Goal: Task Accomplishment & Management: Use online tool/utility

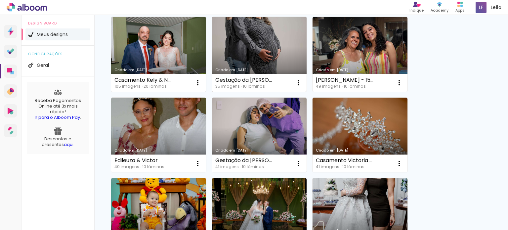
scroll to position [264, 0]
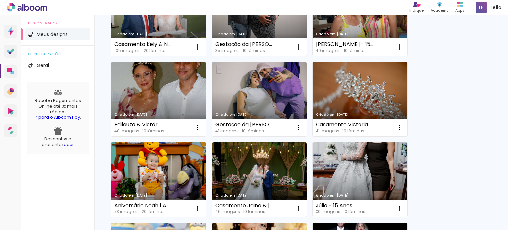
click at [172, 166] on link "Criado em [DATE]" at bounding box center [158, 179] width 95 height 75
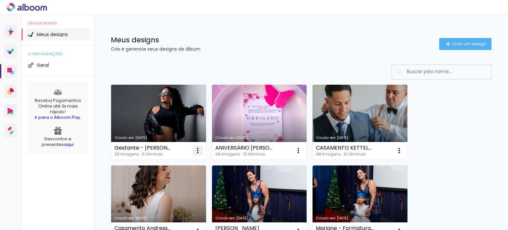
click at [198, 151] on iron-icon at bounding box center [198, 150] width 8 height 8
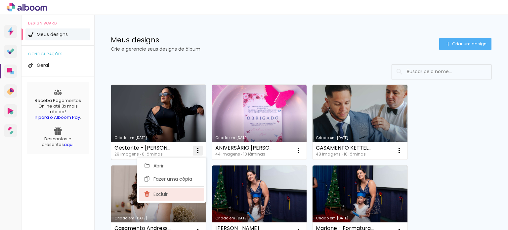
click at [175, 197] on paper-item "Excluir" at bounding box center [171, 193] width 65 height 13
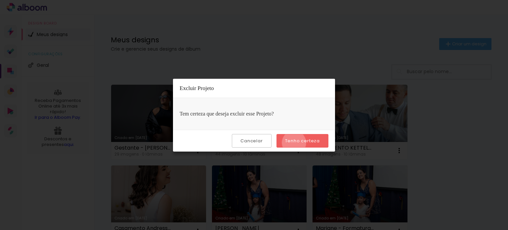
click at [0, 0] on slot "Tenho certeza" at bounding box center [0, 0] width 0 height 0
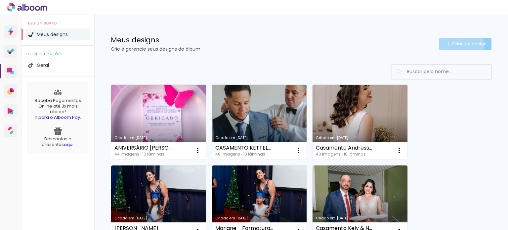
click at [452, 44] on span "Criar um design" at bounding box center [469, 44] width 34 height 4
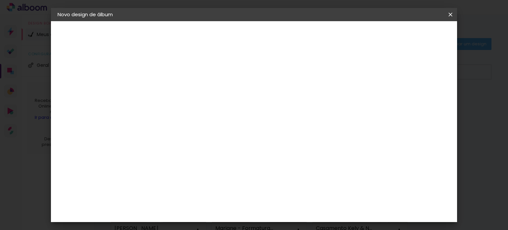
click at [166, 89] on input at bounding box center [166, 89] width 0 height 10
click at [166, 85] on input "Eduarda Annjos - Gestante" at bounding box center [166, 89] width 0 height 10
type input "[PERSON_NAME] - Gestante"
type paper-input "[PERSON_NAME] - Gestante"
click at [0, 0] on slot "Avançar" at bounding box center [0, 0] width 0 height 0
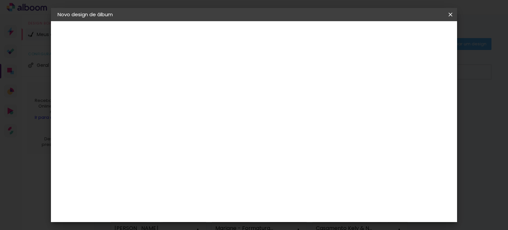
scroll to position [1455, 0]
click at [179, 191] on div "Quality" at bounding box center [170, 193] width 18 height 5
click at [0, 0] on slot "Avançar" at bounding box center [0, 0] width 0 height 0
click at [199, 111] on iron-icon at bounding box center [195, 115] width 8 height 8
click at [302, 120] on paper-item "SlimBook" at bounding box center [297, 122] width 132 height 13
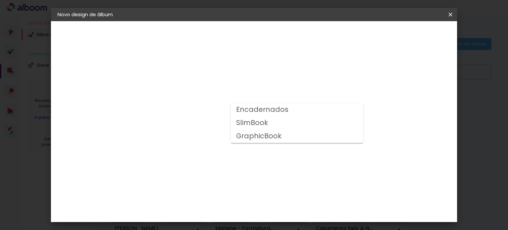
type input "SlimBook"
click at [235, 206] on span "20 × 30 cm" at bounding box center [222, 213] width 24 height 14
click at [0, 0] on slot "Avançar" at bounding box center [0, 0] width 0 height 0
click at [409, 33] on span "Iniciar design" at bounding box center [394, 35] width 30 height 5
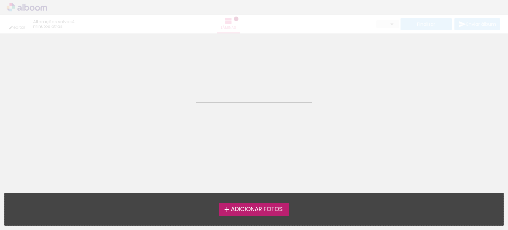
click at [232, 209] on span "Adicionar Fotos" at bounding box center [257, 209] width 52 height 6
click at [0, 0] on input "file" at bounding box center [0, 0] width 0 height 0
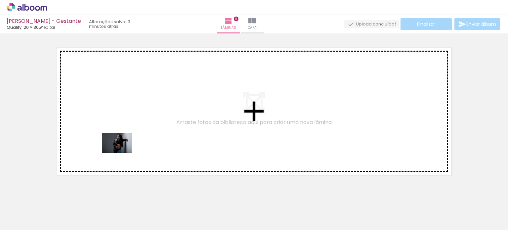
drag, startPoint x: 79, startPoint y: 209, endPoint x: 122, endPoint y: 152, distance: 71.0
click at [122, 152] on quentale-workspace at bounding box center [254, 115] width 508 height 230
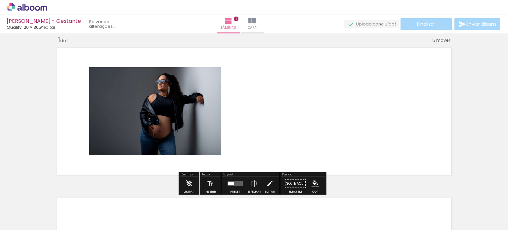
scroll to position [8, 0]
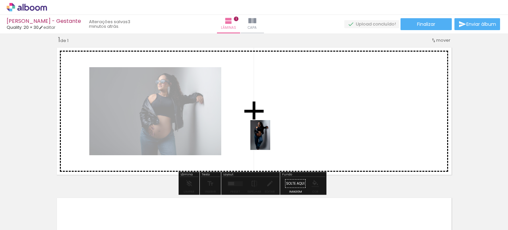
drag, startPoint x: 106, startPoint y: 215, endPoint x: 270, endPoint y: 140, distance: 180.6
click at [270, 140] on quentale-workspace at bounding box center [254, 115] width 508 height 230
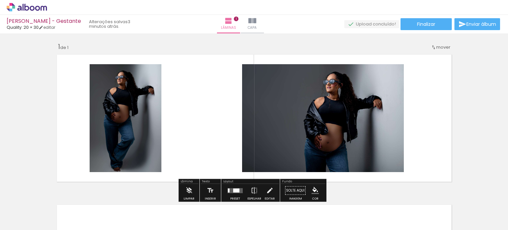
scroll to position [0, 0]
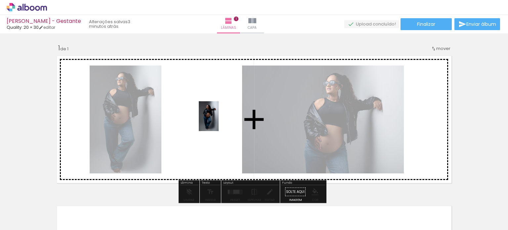
drag, startPoint x: 449, startPoint y: 210, endPoint x: 217, endPoint y: 121, distance: 248.4
click at [217, 121] on quentale-workspace at bounding box center [254, 115] width 508 height 230
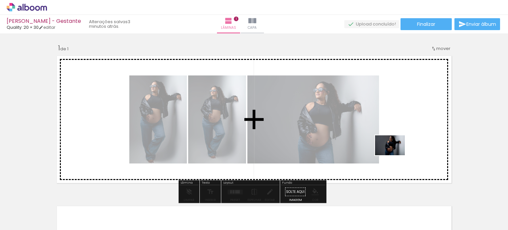
drag, startPoint x: 488, startPoint y: 216, endPoint x: 395, endPoint y: 155, distance: 111.3
click at [395, 155] on quentale-workspace at bounding box center [254, 115] width 508 height 230
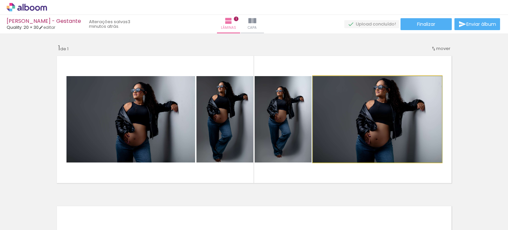
click at [369, 130] on quentale-photo at bounding box center [377, 119] width 129 height 86
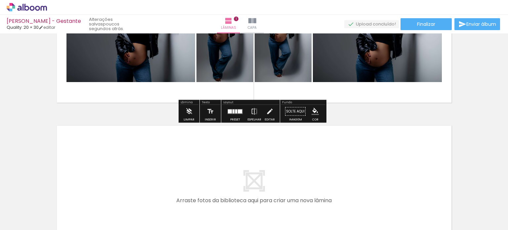
scroll to position [99, 0]
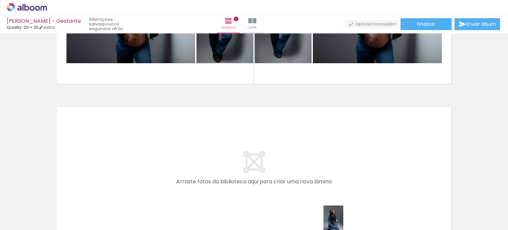
drag, startPoint x: 366, startPoint y: 224, endPoint x: 356, endPoint y: 224, distance: 10.6
click at [0, 0] on slot at bounding box center [0, 0] width 0 height 0
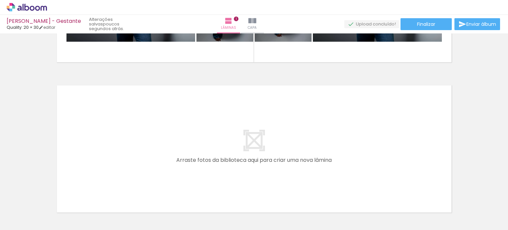
scroll to position [165, 0]
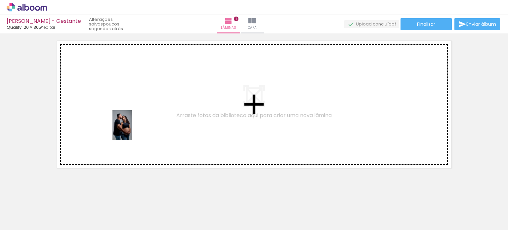
drag, startPoint x: 139, startPoint y: 205, endPoint x: 132, endPoint y: 130, distance: 75.7
click at [132, 130] on quentale-workspace at bounding box center [254, 115] width 508 height 230
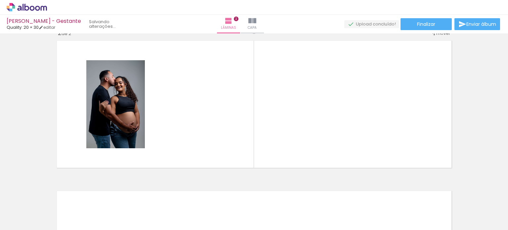
scroll to position [158, 0]
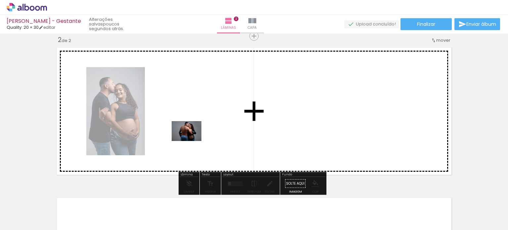
drag, startPoint x: 180, startPoint y: 210, endPoint x: 189, endPoint y: 143, distance: 67.7
click at [191, 141] on quentale-workspace at bounding box center [254, 115] width 508 height 230
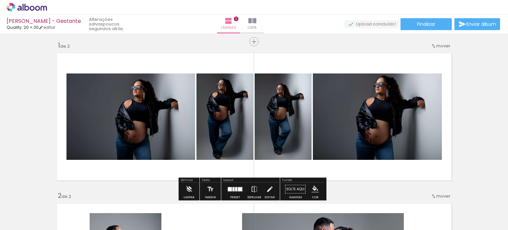
scroll to position [0, 0]
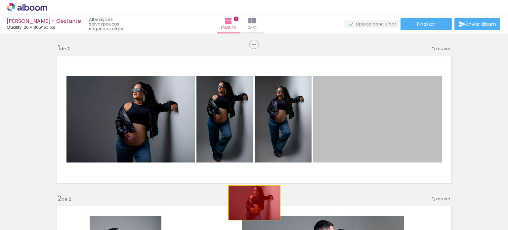
drag, startPoint x: 364, startPoint y: 128, endPoint x: 246, endPoint y: 173, distance: 126.6
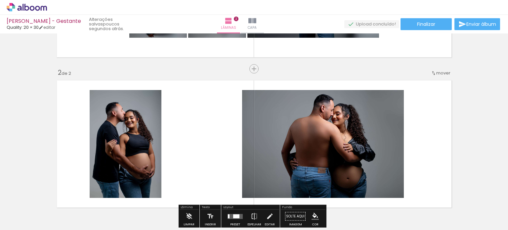
scroll to position [132, 0]
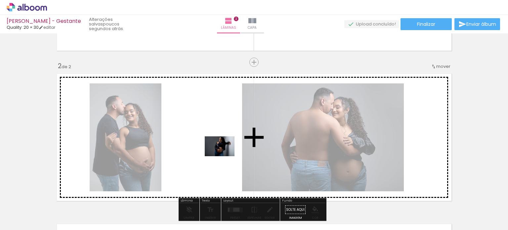
drag, startPoint x: 479, startPoint y: 211, endPoint x: 223, endPoint y: 157, distance: 261.6
click at [224, 156] on quentale-workspace at bounding box center [254, 115] width 508 height 230
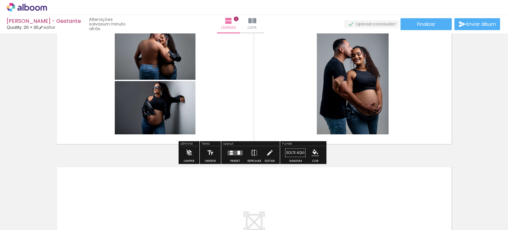
scroll to position [198, 0]
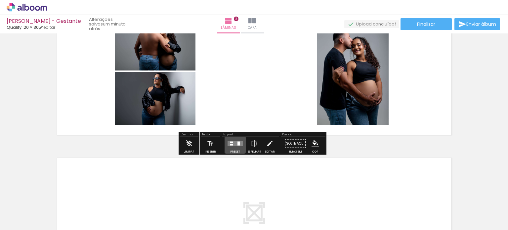
click at [233, 141] on quentale-layouter at bounding box center [234, 143] width 15 height 5
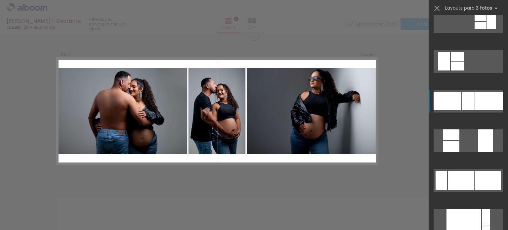
scroll to position [165, 0]
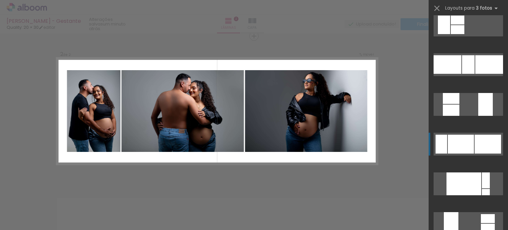
click at [459, 142] on div at bounding box center [461, 144] width 26 height 19
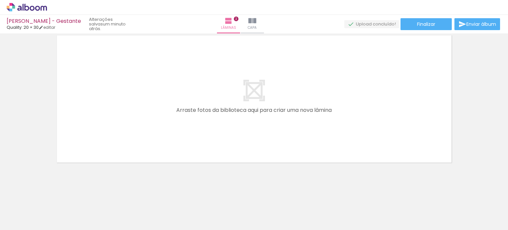
scroll to position [0, 301]
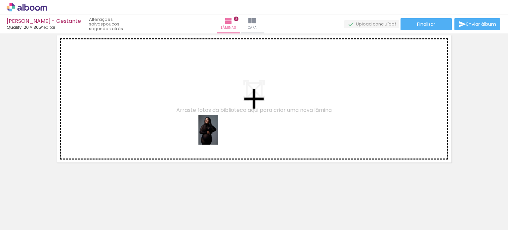
drag, startPoint x: 288, startPoint y: 205, endPoint x: 218, endPoint y: 135, distance: 98.9
click at [218, 135] on quentale-workspace at bounding box center [254, 115] width 508 height 230
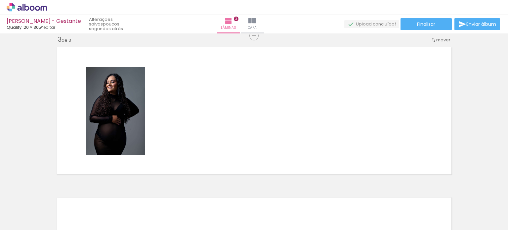
scroll to position [308, 0]
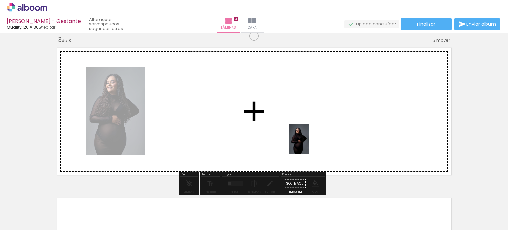
drag, startPoint x: 325, startPoint y: 206, endPoint x: 321, endPoint y: 132, distance: 74.2
click at [308, 144] on quentale-workspace at bounding box center [254, 115] width 508 height 230
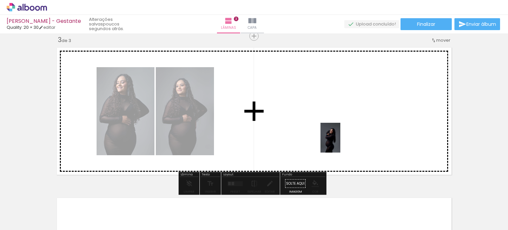
drag, startPoint x: 357, startPoint y: 194, endPoint x: 340, endPoint y: 142, distance: 54.2
click at [340, 142] on quentale-workspace at bounding box center [254, 115] width 508 height 230
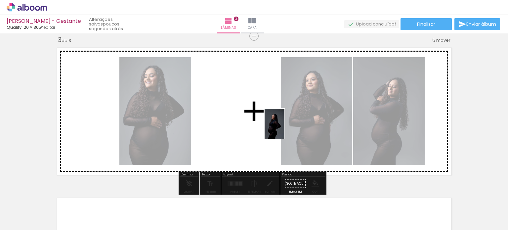
drag, startPoint x: 399, startPoint y: 215, endPoint x: 282, endPoint y: 129, distance: 145.6
click at [283, 128] on quentale-workspace at bounding box center [254, 115] width 508 height 230
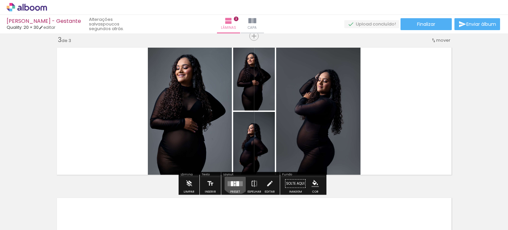
click at [234, 179] on div at bounding box center [235, 183] width 18 height 13
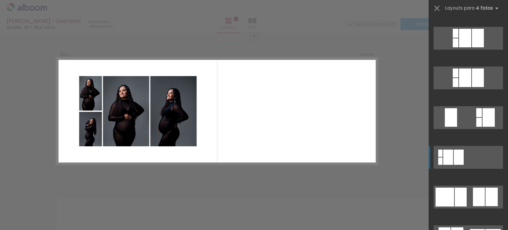
scroll to position [1719, 0]
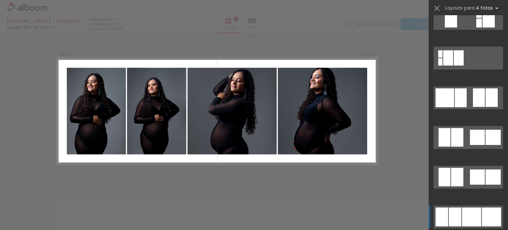
drag, startPoint x: 460, startPoint y: 220, endPoint x: 445, endPoint y: 211, distance: 17.3
click at [462, 219] on div at bounding box center [471, 216] width 19 height 19
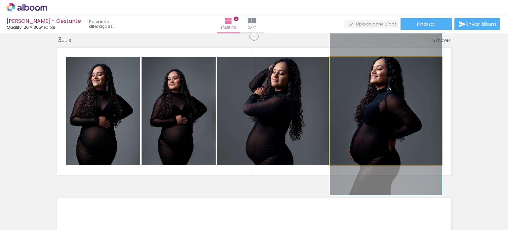
click at [383, 120] on quentale-photo at bounding box center [386, 111] width 112 height 108
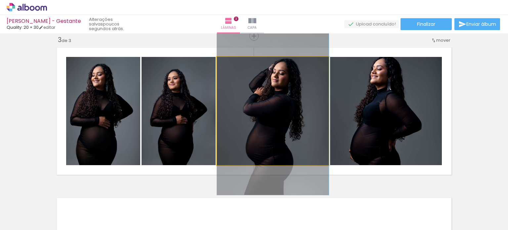
drag, startPoint x: 301, startPoint y: 125, endPoint x: 268, endPoint y: 131, distance: 33.3
click at [301, 125] on quentale-photo at bounding box center [273, 111] width 112 height 108
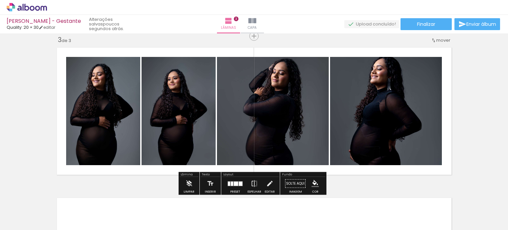
drag, startPoint x: 232, startPoint y: 178, endPoint x: 334, endPoint y: 145, distance: 107.0
click at [233, 179] on div at bounding box center [235, 183] width 18 height 13
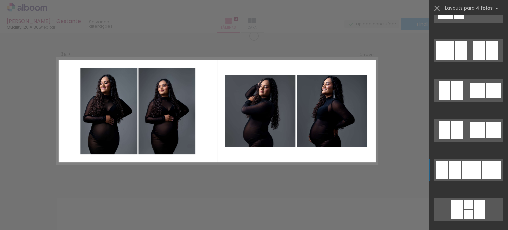
scroll to position [1765, 0]
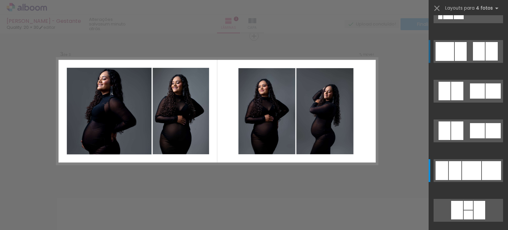
click at [459, 51] on div at bounding box center [461, 51] width 12 height 19
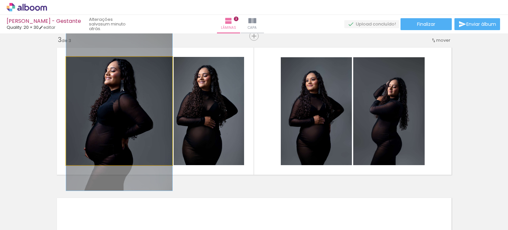
click at [101, 125] on quentale-photo at bounding box center [119, 111] width 106 height 108
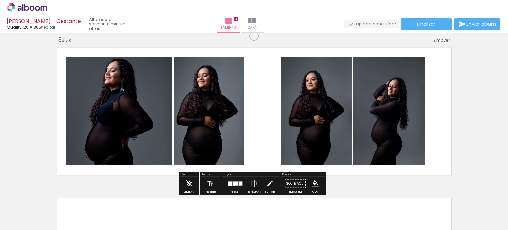
drag, startPoint x: 256, startPoint y: 113, endPoint x: 216, endPoint y: 115, distance: 40.0
click at [255, 113] on quentale-layouter at bounding box center [254, 111] width 401 height 134
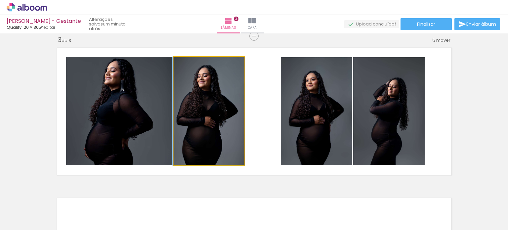
click at [216, 115] on quentale-photo at bounding box center [209, 111] width 70 height 108
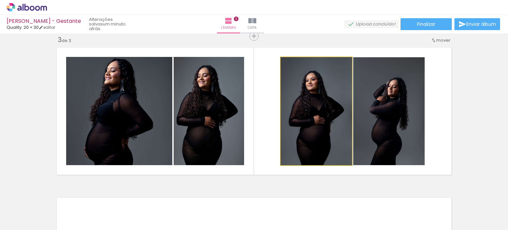
drag, startPoint x: 308, startPoint y: 106, endPoint x: 311, endPoint y: 104, distance: 3.4
click at [309, 105] on quentale-photo at bounding box center [316, 111] width 71 height 108
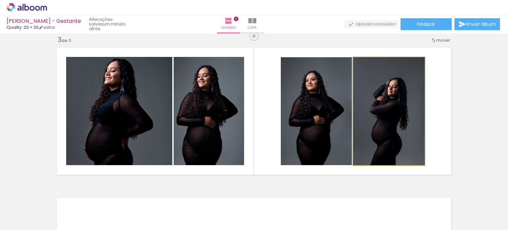
click at [367, 109] on quentale-photo at bounding box center [388, 111] width 71 height 108
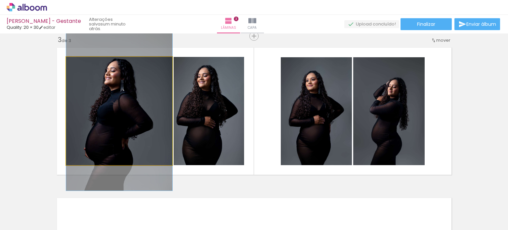
click at [97, 125] on quentale-photo at bounding box center [119, 111] width 106 height 108
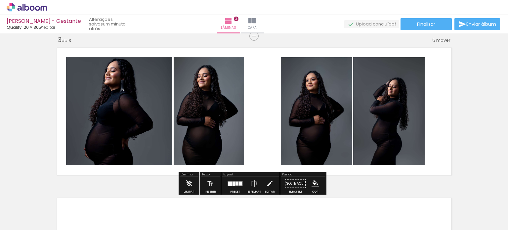
drag, startPoint x: 234, startPoint y: 178, endPoint x: 274, endPoint y: 143, distance: 53.0
click at [234, 178] on div at bounding box center [235, 183] width 18 height 13
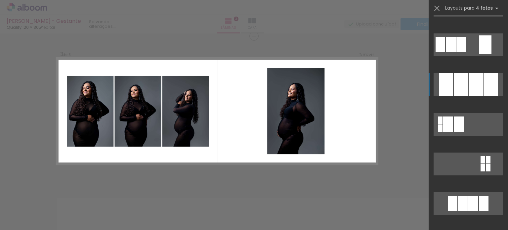
scroll to position [562, 0]
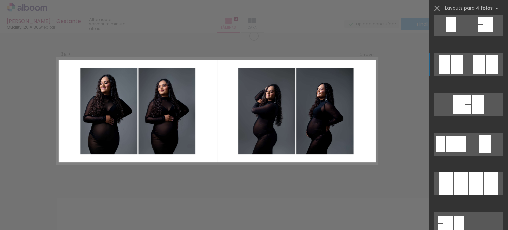
click at [466, 63] on quentale-layouter at bounding box center [467, 64] width 69 height 23
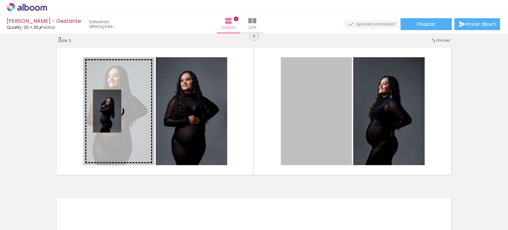
drag, startPoint x: 323, startPoint y: 120, endPoint x: 103, endPoint y: 111, distance: 219.7
click at [0, 0] on slot at bounding box center [0, 0] width 0 height 0
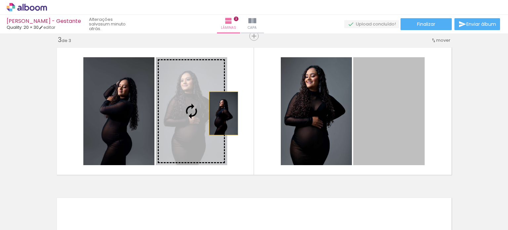
drag, startPoint x: 384, startPoint y: 106, endPoint x: 218, endPoint y: 112, distance: 165.8
click at [0, 0] on slot at bounding box center [0, 0] width 0 height 0
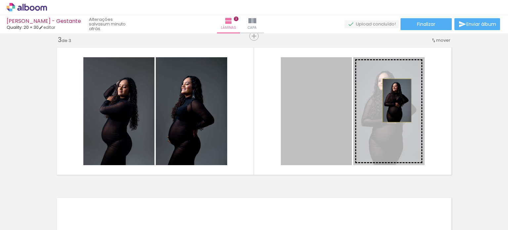
drag, startPoint x: 314, startPoint y: 116, endPoint x: 394, endPoint y: 100, distance: 81.3
click at [0, 0] on slot at bounding box center [0, 0] width 0 height 0
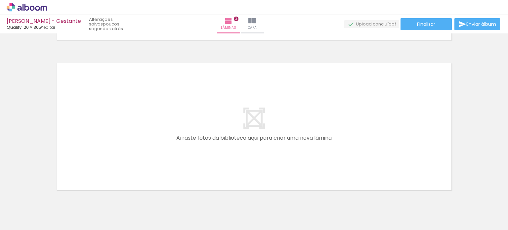
scroll to position [471, 0]
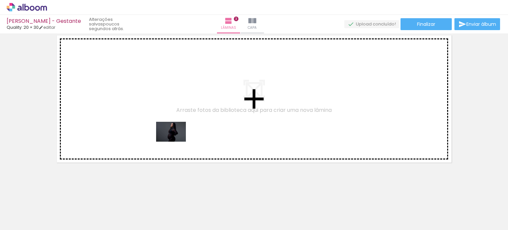
drag, startPoint x: 257, startPoint y: 211, endPoint x: 176, endPoint y: 141, distance: 106.6
click at [176, 141] on quentale-workspace at bounding box center [254, 115] width 508 height 230
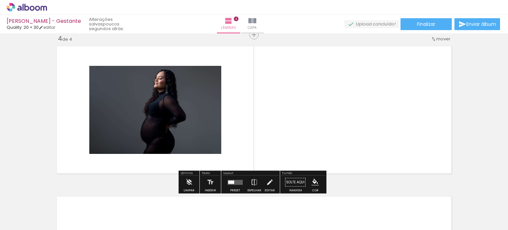
scroll to position [459, 0]
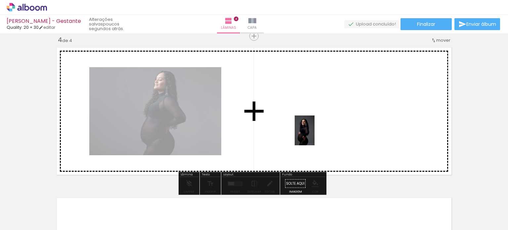
drag, startPoint x: 335, startPoint y: 206, endPoint x: 314, endPoint y: 135, distance: 73.2
click at [314, 135] on quentale-workspace at bounding box center [254, 115] width 508 height 230
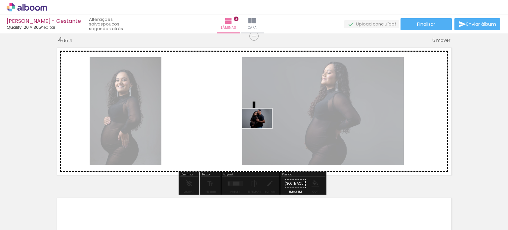
drag, startPoint x: 377, startPoint y: 203, endPoint x: 261, endPoint y: 128, distance: 137.9
click at [262, 128] on quentale-workspace at bounding box center [254, 115] width 508 height 230
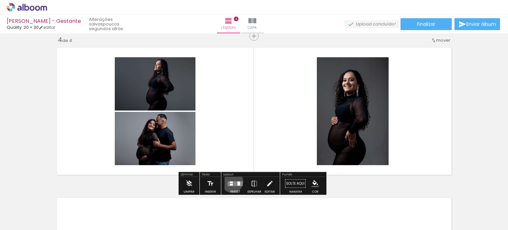
click at [231, 182] on quentale-layouter at bounding box center [234, 183] width 15 height 5
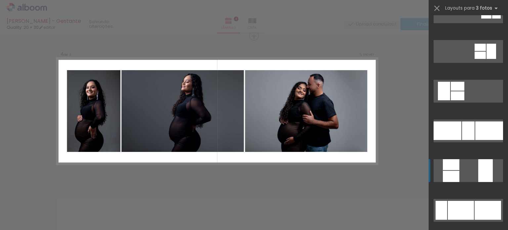
scroll to position [198, 0]
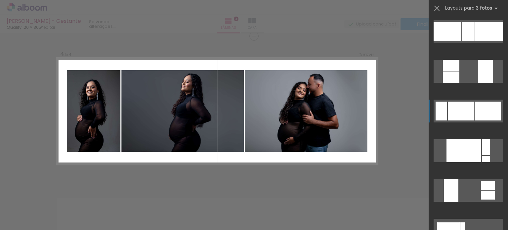
click at [470, 105] on div at bounding box center [461, 110] width 26 height 19
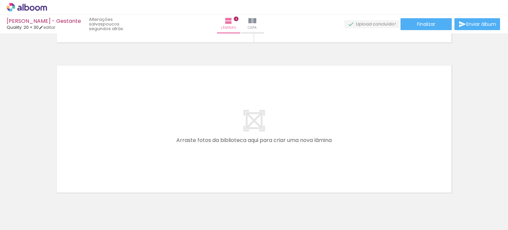
scroll to position [0, 350]
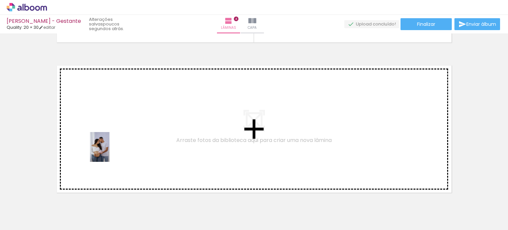
drag, startPoint x: 123, startPoint y: 213, endPoint x: 110, endPoint y: 151, distance: 62.8
click at [110, 151] on quentale-workspace at bounding box center [254, 115] width 508 height 230
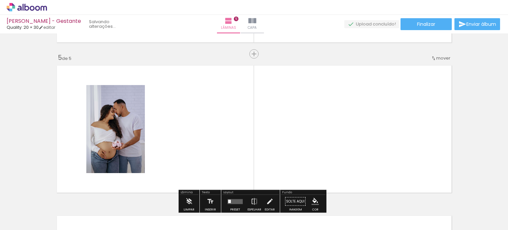
scroll to position [609, 0]
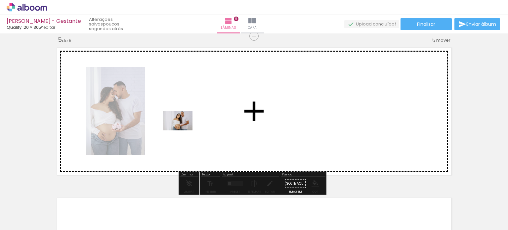
drag, startPoint x: 173, startPoint y: 213, endPoint x: 182, endPoint y: 131, distance: 82.9
click at [182, 131] on quentale-workspace at bounding box center [254, 115] width 508 height 230
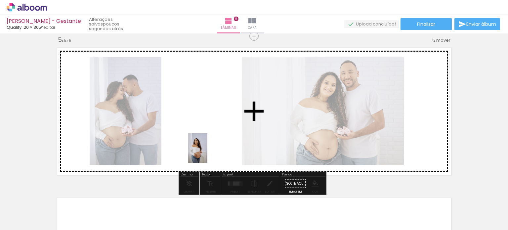
drag, startPoint x: 202, startPoint y: 207, endPoint x: 208, endPoint y: 150, distance: 56.8
click at [208, 150] on quentale-workspace at bounding box center [254, 115] width 508 height 230
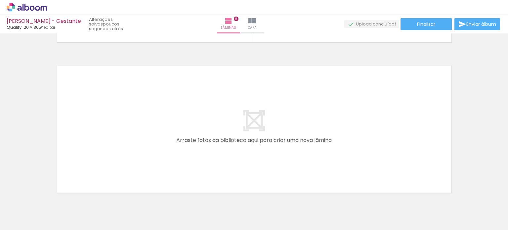
scroll to position [771, 0]
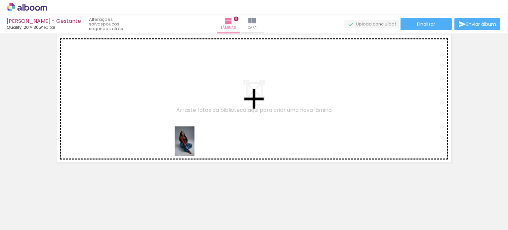
drag, startPoint x: 200, startPoint y: 209, endPoint x: 194, endPoint y: 146, distance: 63.4
click at [194, 146] on quentale-workspace at bounding box center [254, 115] width 508 height 230
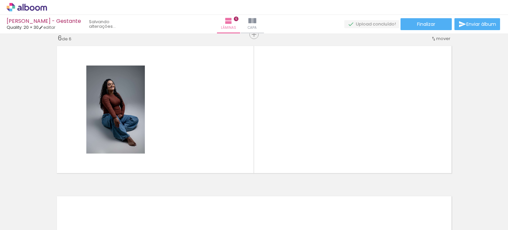
scroll to position [759, 0]
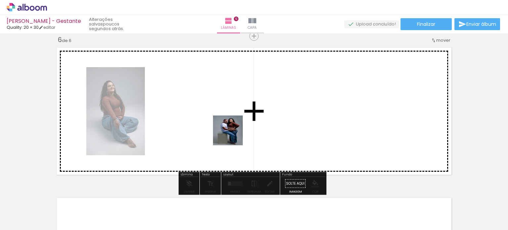
drag, startPoint x: 242, startPoint y: 211, endPoint x: 228, endPoint y: 135, distance: 77.4
click at [233, 130] on quentale-workspace at bounding box center [254, 115] width 508 height 230
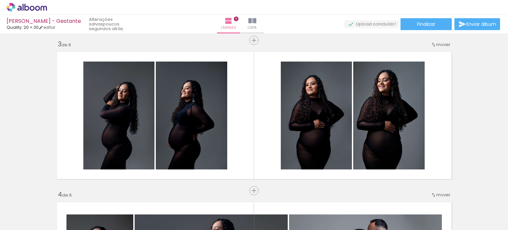
scroll to position [296, 0]
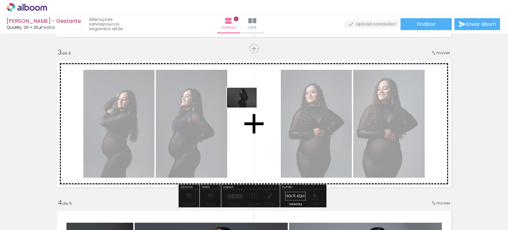
drag, startPoint x: 91, startPoint y: 209, endPoint x: 247, endPoint y: 107, distance: 186.0
click at [247, 107] on quentale-workspace at bounding box center [254, 115] width 508 height 230
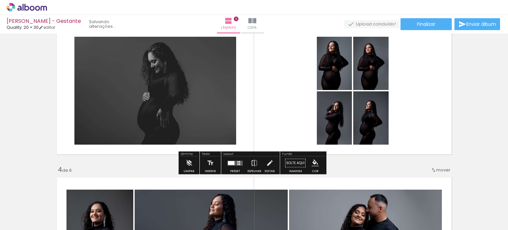
scroll to position [362, 0]
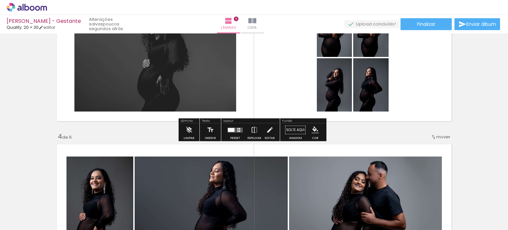
click at [227, 132] on quentale-layouter at bounding box center [234, 129] width 15 height 5
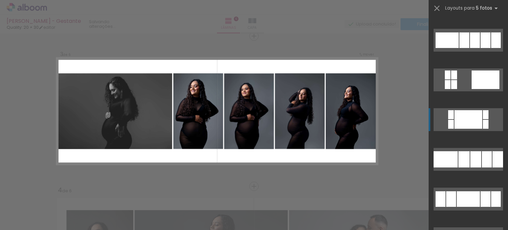
scroll to position [529, 0]
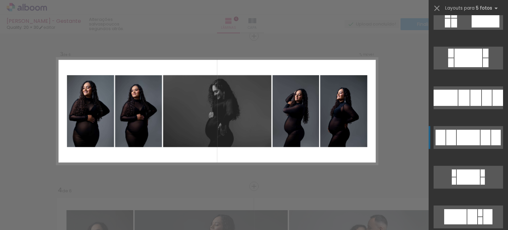
click at [458, 134] on div at bounding box center [468, 138] width 23 height 16
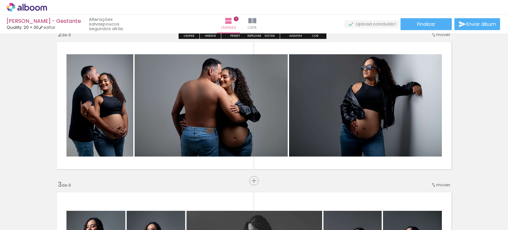
scroll to position [165, 0]
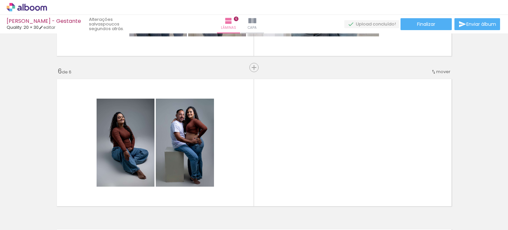
scroll to position [0, 62]
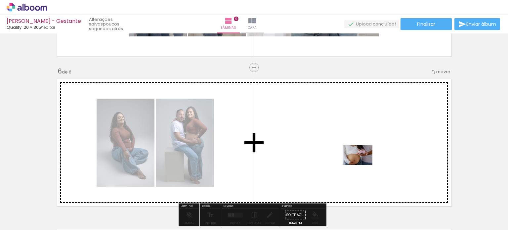
drag, startPoint x: 381, startPoint y: 210, endPoint x: 362, endPoint y: 165, distance: 48.8
click at [362, 165] on quentale-workspace at bounding box center [254, 115] width 508 height 230
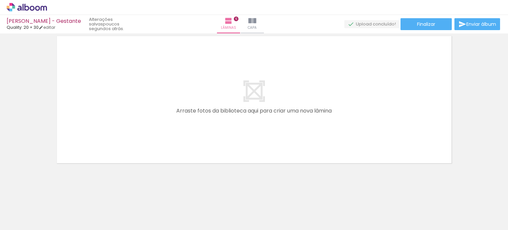
scroll to position [921, 0]
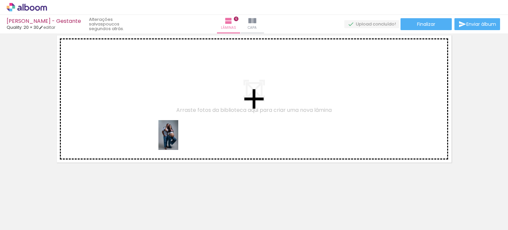
drag, startPoint x: 200, startPoint y: 205, endPoint x: 178, endPoint y: 140, distance: 68.6
click at [178, 140] on quentale-workspace at bounding box center [254, 115] width 508 height 230
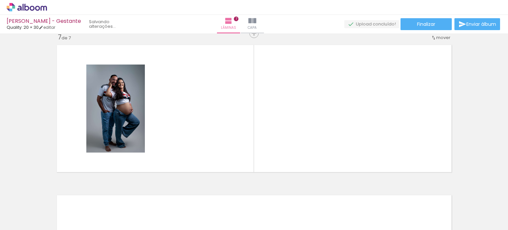
scroll to position [909, 0]
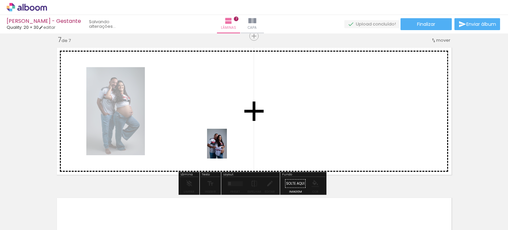
drag, startPoint x: 238, startPoint y: 209, endPoint x: 227, endPoint y: 148, distance: 61.2
click at [227, 148] on quentale-workspace at bounding box center [254, 115] width 508 height 230
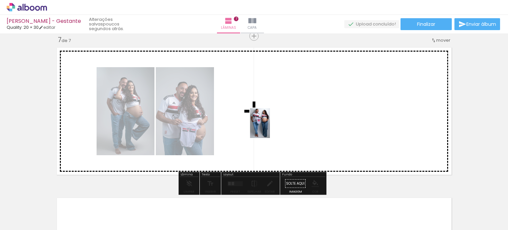
drag, startPoint x: 275, startPoint y: 204, endPoint x: 269, endPoint y: 129, distance: 75.6
click at [270, 128] on quentale-workspace at bounding box center [254, 115] width 508 height 230
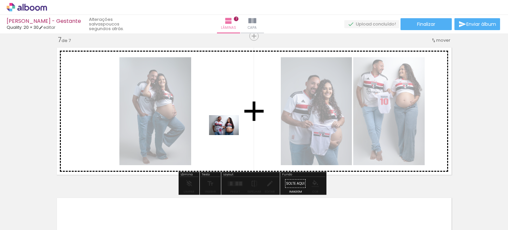
drag, startPoint x: 313, startPoint y: 208, endPoint x: 221, endPoint y: 129, distance: 121.7
click at [221, 129] on quentale-workspace at bounding box center [254, 115] width 508 height 230
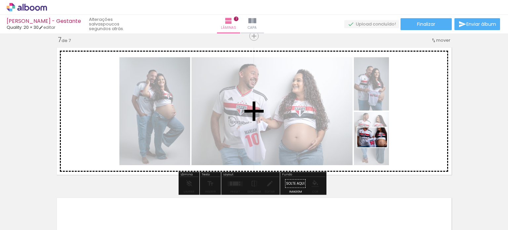
drag, startPoint x: 355, startPoint y: 212, endPoint x: 376, endPoint y: 148, distance: 67.1
click at [379, 144] on quentale-workspace at bounding box center [254, 115] width 508 height 230
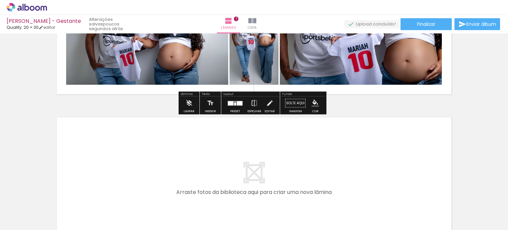
scroll to position [1008, 0]
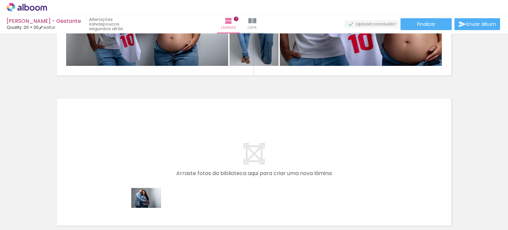
drag, startPoint x: 147, startPoint y: 213, endPoint x: 151, endPoint y: 206, distance: 8.1
click at [151, 208] on div at bounding box center [148, 208] width 33 height 22
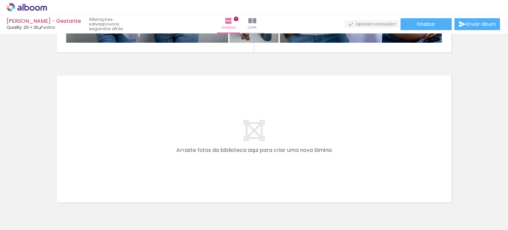
scroll to position [1071, 0]
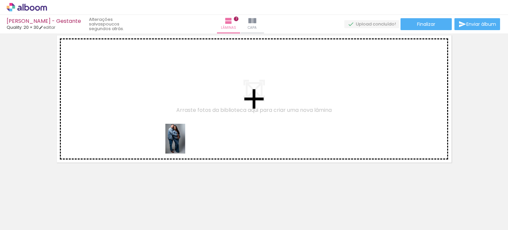
drag, startPoint x: 184, startPoint y: 198, endPoint x: 215, endPoint y: 190, distance: 31.4
click at [185, 138] on quentale-workspace at bounding box center [254, 115] width 508 height 230
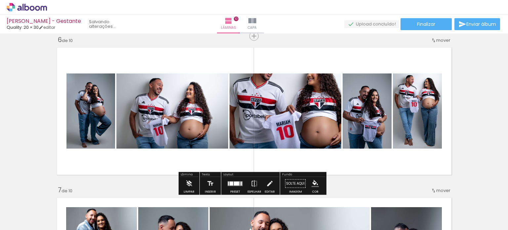
scroll to position [0, 1029]
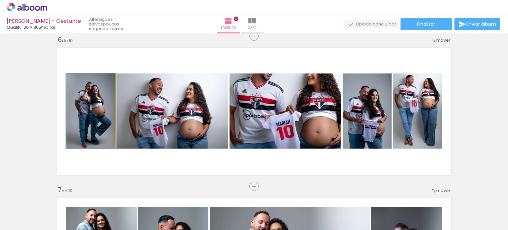
click at [84, 123] on quentale-photo at bounding box center [90, 110] width 49 height 75
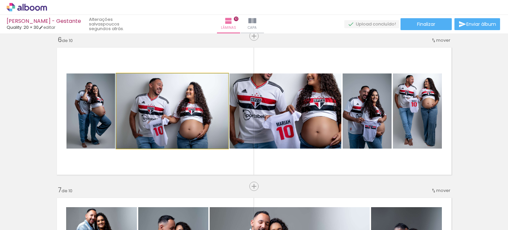
click at [157, 113] on quentale-photo at bounding box center [172, 110] width 112 height 75
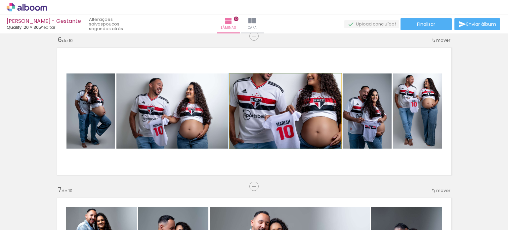
click at [288, 110] on quentale-photo at bounding box center [285, 110] width 112 height 75
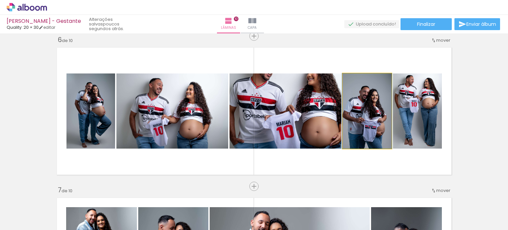
click at [374, 105] on quentale-photo at bounding box center [367, 110] width 49 height 75
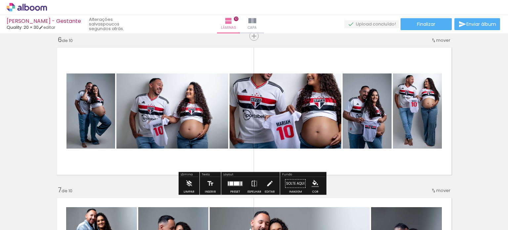
click at [413, 108] on quentale-photo at bounding box center [417, 110] width 49 height 75
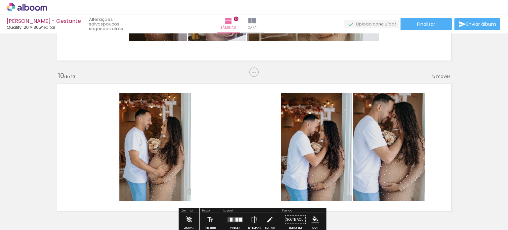
scroll to position [1222, 0]
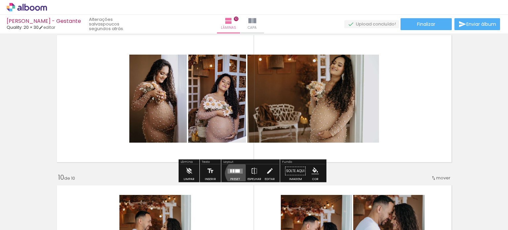
click at [236, 173] on div at bounding box center [235, 170] width 18 height 13
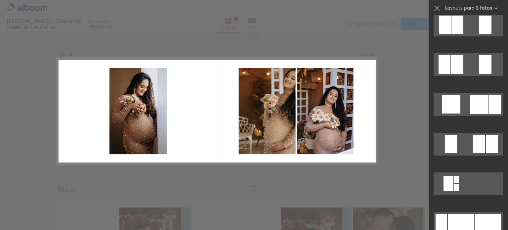
scroll to position [2446, 0]
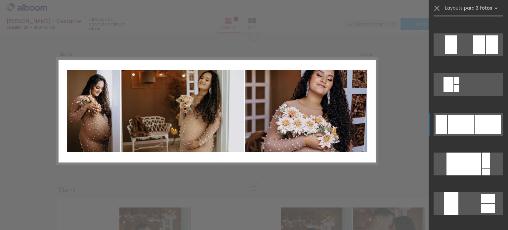
click at [467, 123] on div at bounding box center [461, 124] width 26 height 19
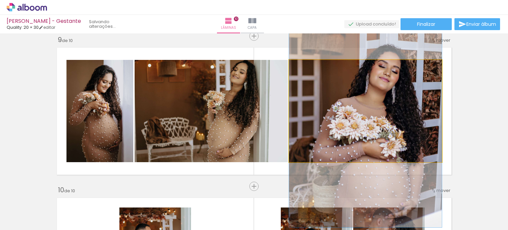
click at [342, 125] on quentale-photo at bounding box center [365, 111] width 153 height 102
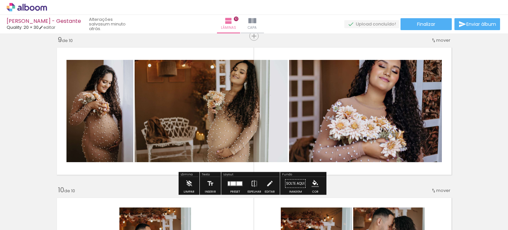
click at [230, 184] on div at bounding box center [232, 183] width 5 height 4
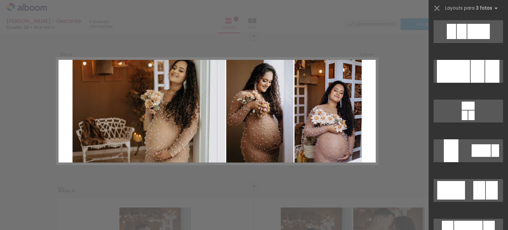
scroll to position [99, 0]
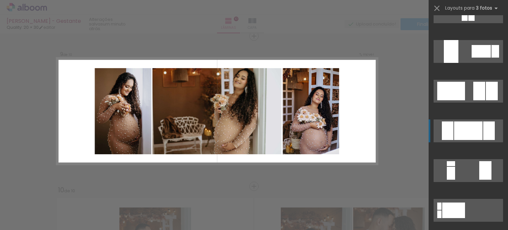
click at [465, 128] on div at bounding box center [468, 130] width 28 height 19
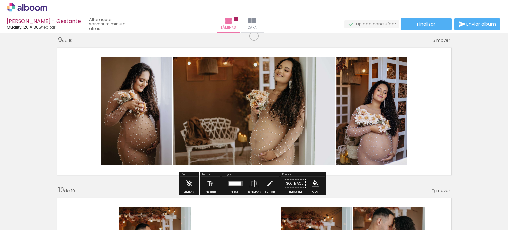
click at [127, 115] on quentale-photo at bounding box center [136, 111] width 71 height 108
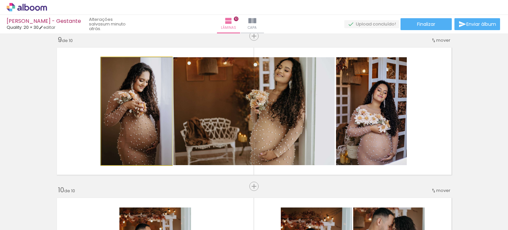
click at [127, 115] on quentale-photo at bounding box center [136, 111] width 71 height 108
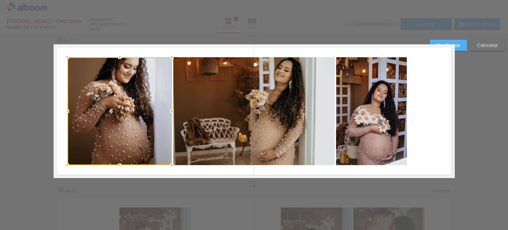
drag, startPoint x: 96, startPoint y: 111, endPoint x: 62, endPoint y: 121, distance: 35.2
click at [62, 121] on album-spread "9 de 10" at bounding box center [254, 111] width 401 height 134
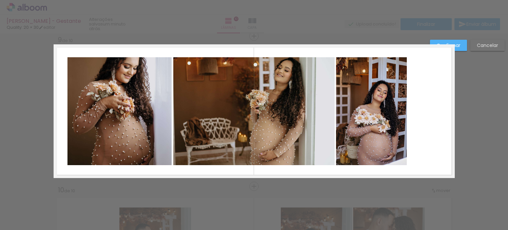
drag, startPoint x: 109, startPoint y: 171, endPoint x: 111, endPoint y: 166, distance: 5.1
click at [110, 171] on quentale-layouter at bounding box center [254, 111] width 401 height 134
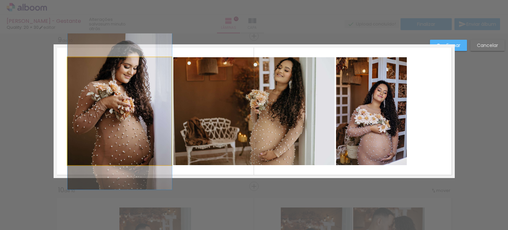
click at [126, 113] on quentale-photo at bounding box center [119, 111] width 104 height 108
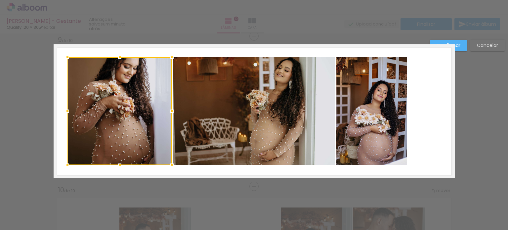
click at [126, 113] on div at bounding box center [119, 111] width 104 height 108
click at [138, 168] on quentale-layouter at bounding box center [254, 111] width 401 height 134
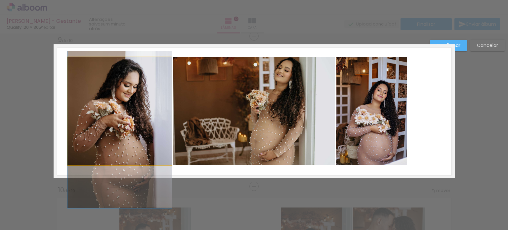
drag, startPoint x: 111, startPoint y: 82, endPoint x: 118, endPoint y: 100, distance: 19.0
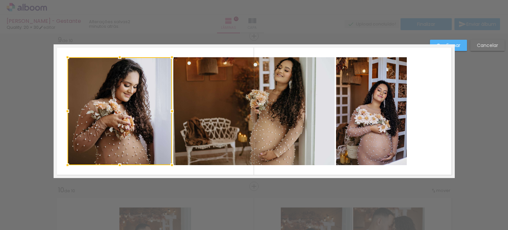
click at [136, 169] on quentale-layouter at bounding box center [254, 111] width 401 height 134
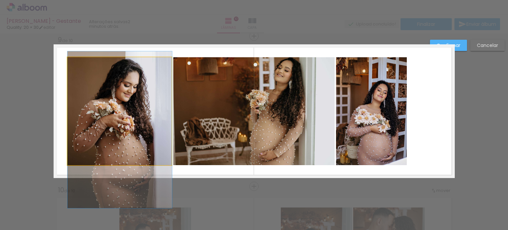
click at [122, 100] on quentale-photo at bounding box center [119, 111] width 104 height 108
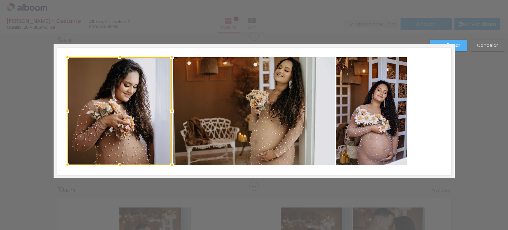
click at [122, 100] on div at bounding box center [119, 111] width 104 height 108
click at [135, 172] on quentale-layouter at bounding box center [254, 111] width 401 height 134
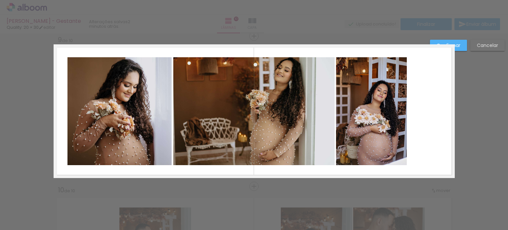
click at [123, 124] on quentale-photo at bounding box center [119, 111] width 104 height 108
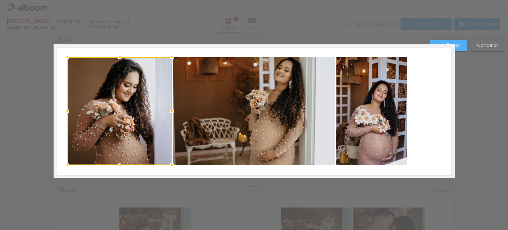
click at [135, 169] on quentale-layouter at bounding box center [254, 111] width 401 height 134
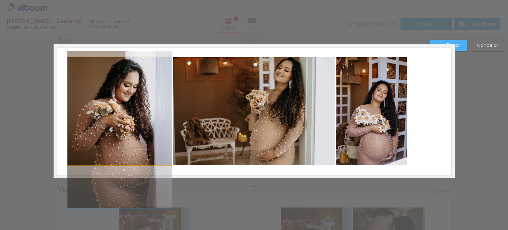
click at [128, 117] on quentale-photo at bounding box center [119, 111] width 104 height 108
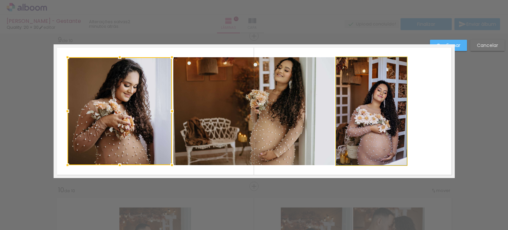
click at [371, 113] on quentale-photo at bounding box center [371, 111] width 71 height 108
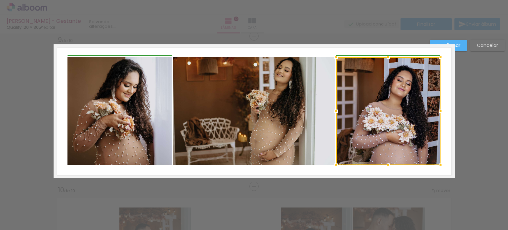
drag, startPoint x: 403, startPoint y: 111, endPoint x: 434, endPoint y: 110, distance: 30.8
click at [435, 110] on div at bounding box center [440, 110] width 13 height 13
click at [417, 172] on quentale-layouter at bounding box center [254, 111] width 401 height 134
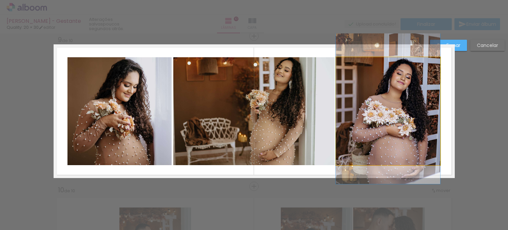
drag, startPoint x: 387, startPoint y: 93, endPoint x: 386, endPoint y: 86, distance: 6.7
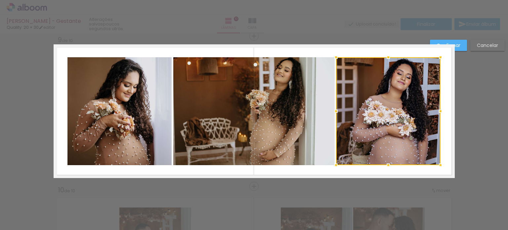
click at [375, 174] on quentale-layouter at bounding box center [254, 111] width 401 height 134
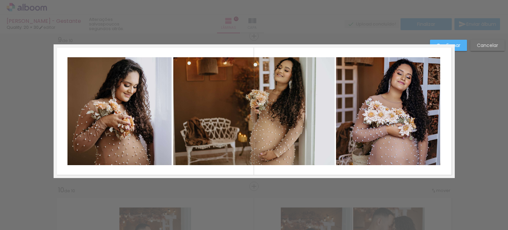
click at [0, 0] on slot "Cancelar" at bounding box center [0, 0] width 0 height 0
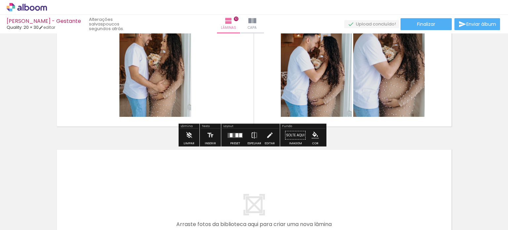
scroll to position [1440, 0]
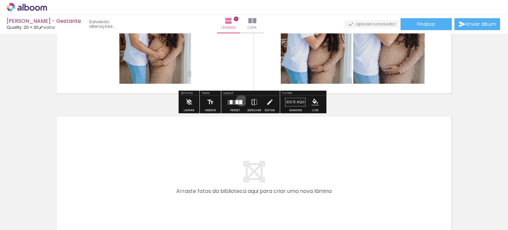
click at [240, 100] on div at bounding box center [240, 102] width 3 height 4
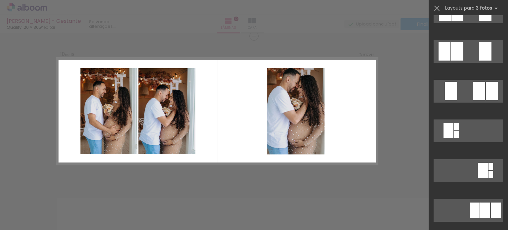
scroll to position [0, 0]
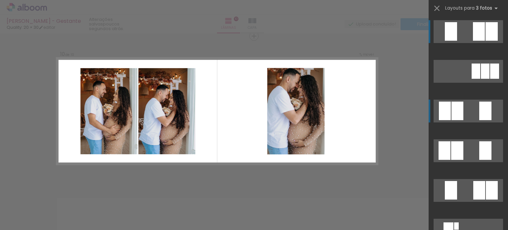
click at [468, 111] on quentale-layouter at bounding box center [467, 111] width 69 height 23
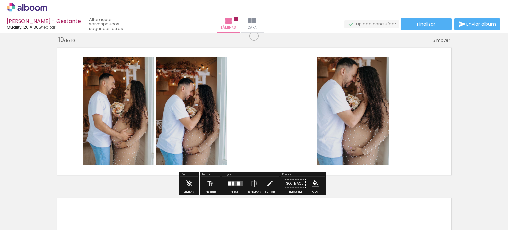
click at [231, 184] on div at bounding box center [232, 183] width 3 height 4
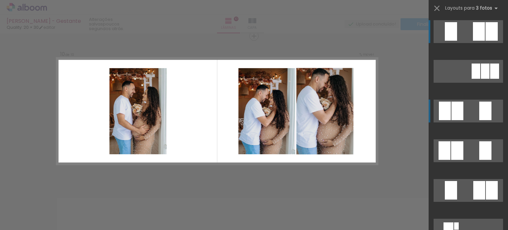
click at [467, 26] on quentale-layouter at bounding box center [467, 31] width 69 height 23
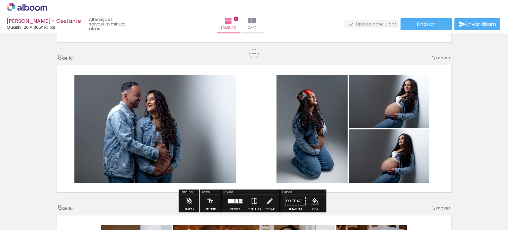
scroll to position [1029, 0]
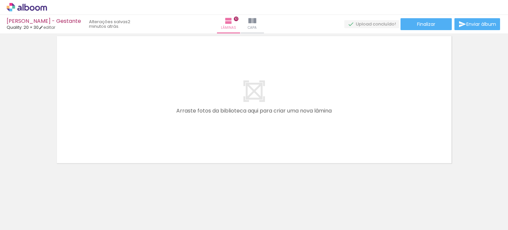
scroll to position [0, 1029]
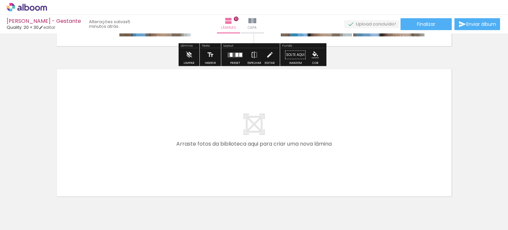
scroll to position [1521, 0]
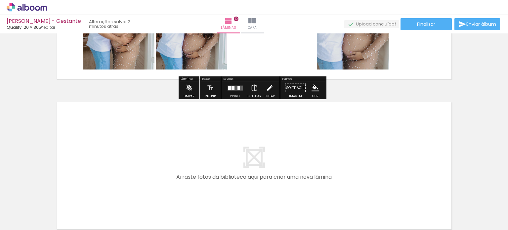
scroll to position [1488, 0]
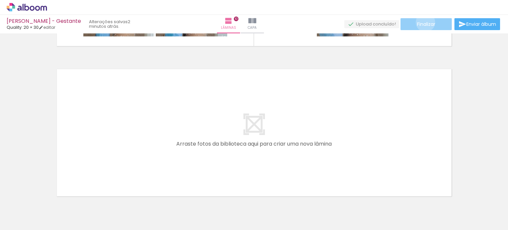
click at [423, 22] on span "Finalizar" at bounding box center [426, 24] width 18 height 5
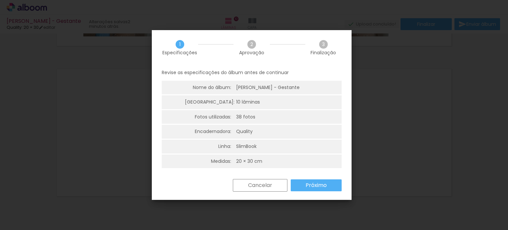
click at [353, 18] on iron-overlay-backdrop at bounding box center [254, 115] width 508 height 230
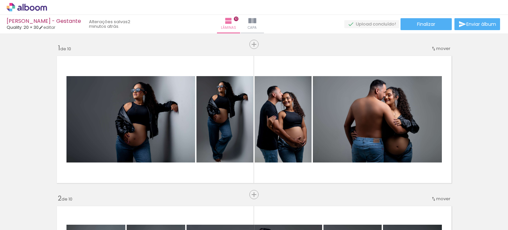
scroll to position [0, 1029]
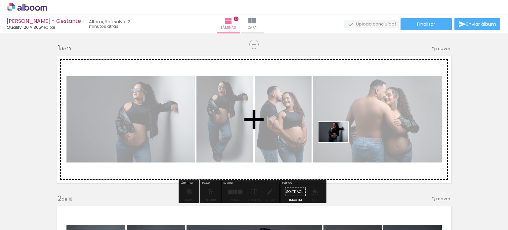
drag, startPoint x: 483, startPoint y: 211, endPoint x: 338, endPoint y: 141, distance: 160.1
click at [338, 141] on quentale-workspace at bounding box center [254, 115] width 508 height 230
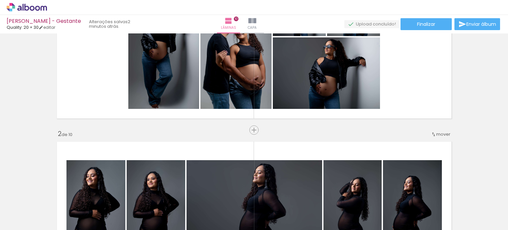
scroll to position [66, 0]
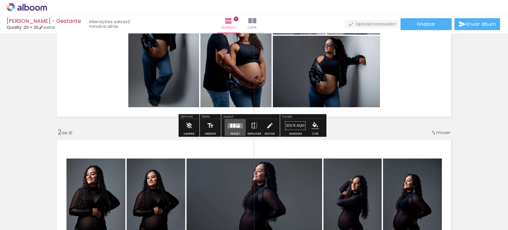
click at [233, 125] on div at bounding box center [234, 125] width 2 height 4
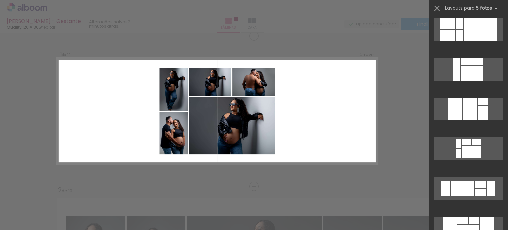
scroll to position [132, 0]
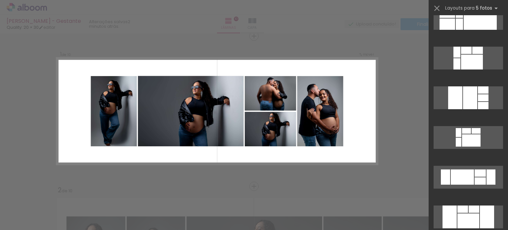
click at [193, 128] on div at bounding box center [191, 111] width 106 height 71
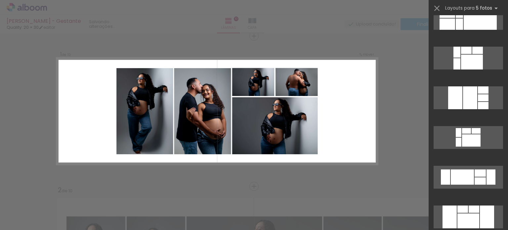
scroll to position [0, 0]
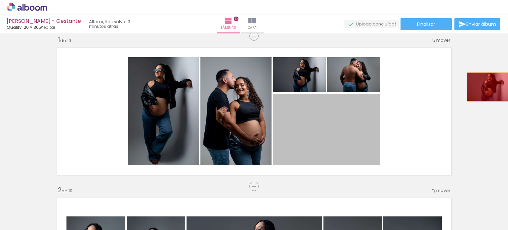
drag, startPoint x: 327, startPoint y: 116, endPoint x: 486, endPoint y: 87, distance: 161.7
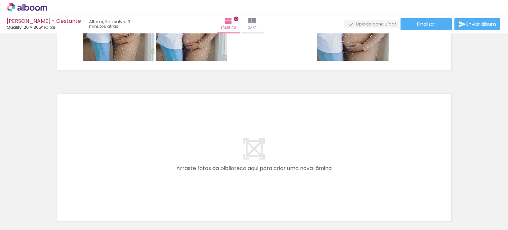
scroll to position [1521, 0]
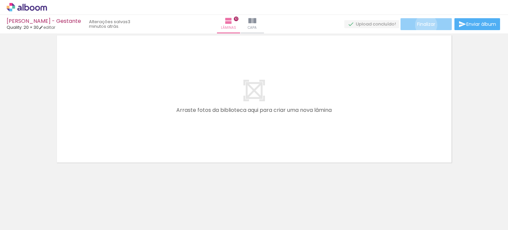
click at [424, 25] on span "Finalizar" at bounding box center [426, 24] width 18 height 5
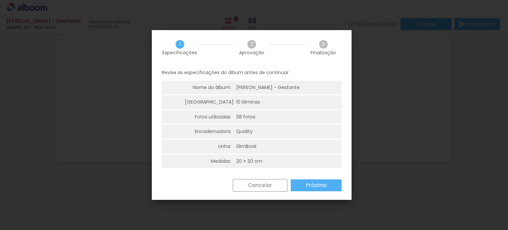
click at [0, 0] on slot "Próximo" at bounding box center [0, 0] width 0 height 0
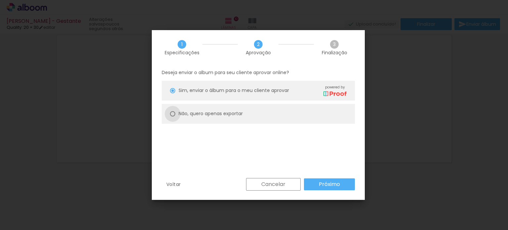
click at [173, 114] on div at bounding box center [172, 113] width 5 height 5
type paper-radio-button "on"
click at [0, 0] on slot "Próximo" at bounding box center [0, 0] width 0 height 0
type input "Alta, 300 DPI"
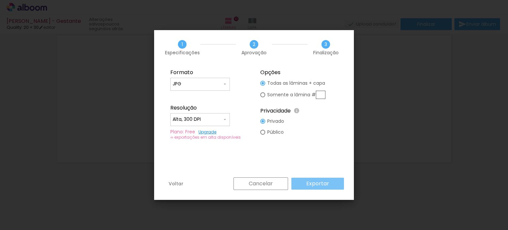
click at [0, 0] on slot "Exportar" at bounding box center [0, 0] width 0 height 0
